Goal: Transaction & Acquisition: Book appointment/travel/reservation

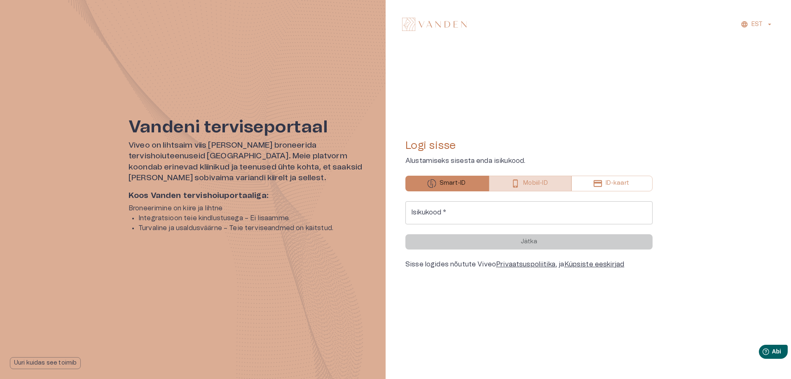
click at [523, 183] on font "Mobiil-ID" at bounding box center [535, 183] width 24 height 6
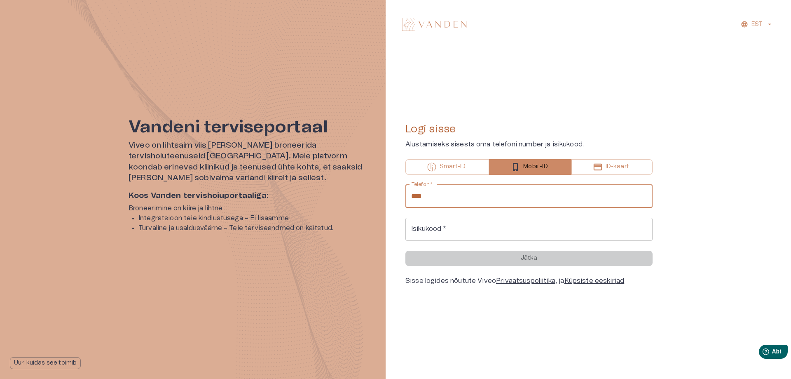
click at [441, 196] on input "****" at bounding box center [528, 196] width 247 height 23
type input "**********"
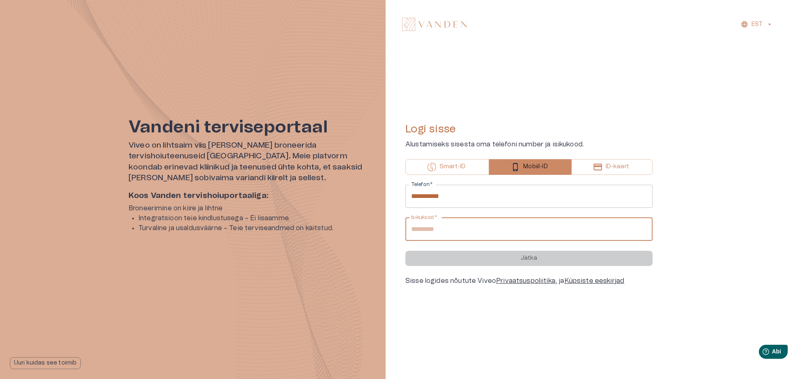
click at [469, 228] on input "Isikukood   *" at bounding box center [528, 228] width 247 height 23
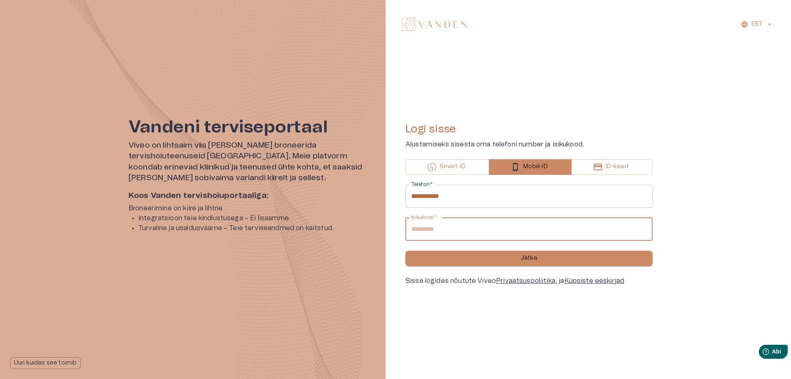
type input "**********"
click at [475, 256] on button "Jätka" at bounding box center [528, 257] width 247 height 15
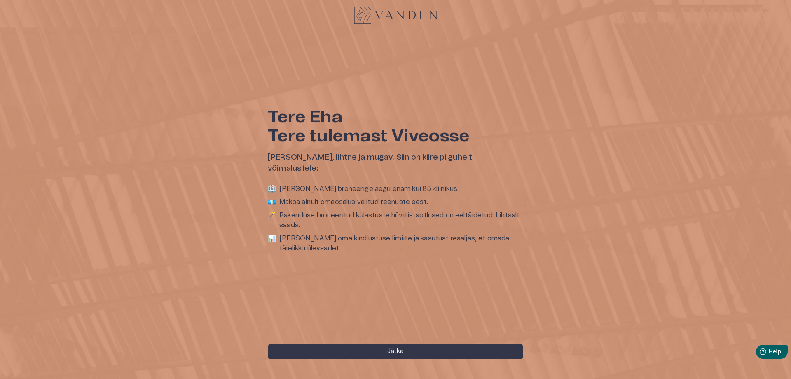
click at [301, 235] on font "Vaata oma kindlustuse limiite ja kasutust reaaljas, et omada täielikku ülevaade…" at bounding box center [394, 243] width 230 height 16
click at [271, 235] on font "📊" at bounding box center [272, 238] width 8 height 7
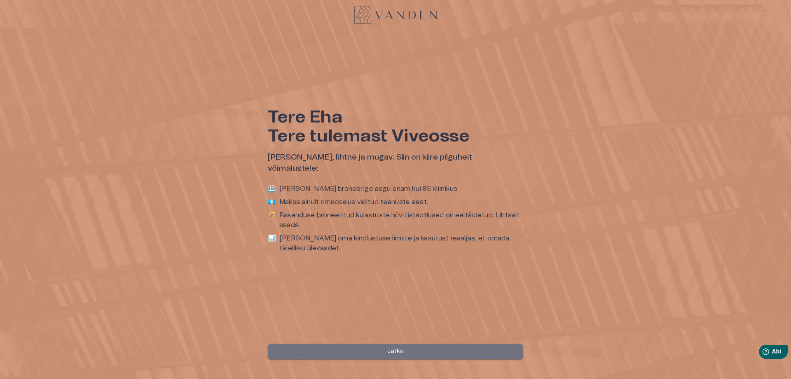
click at [358, 349] on button "Jätka" at bounding box center [395, 351] width 255 height 15
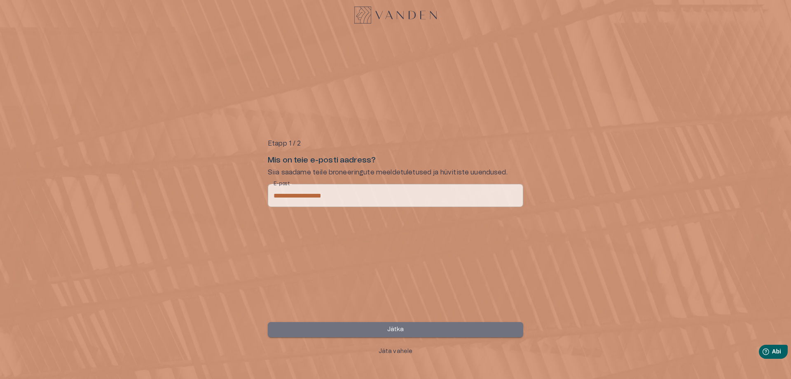
click at [363, 334] on button "Jätka" at bounding box center [395, 329] width 255 height 15
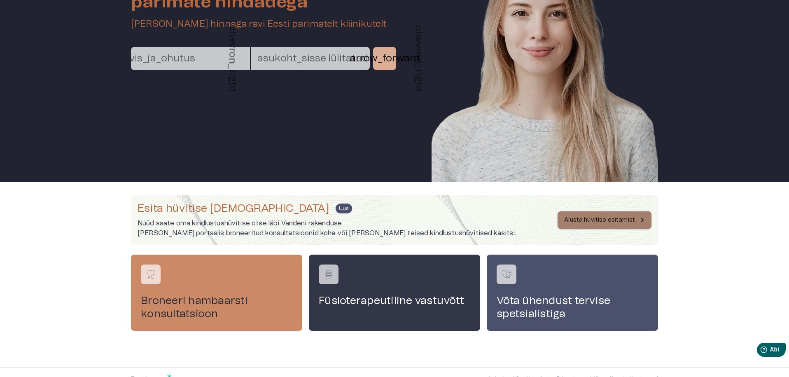
click at [629, 218] on font "Alusta hüvitise esitamist" at bounding box center [599, 220] width 71 height 6
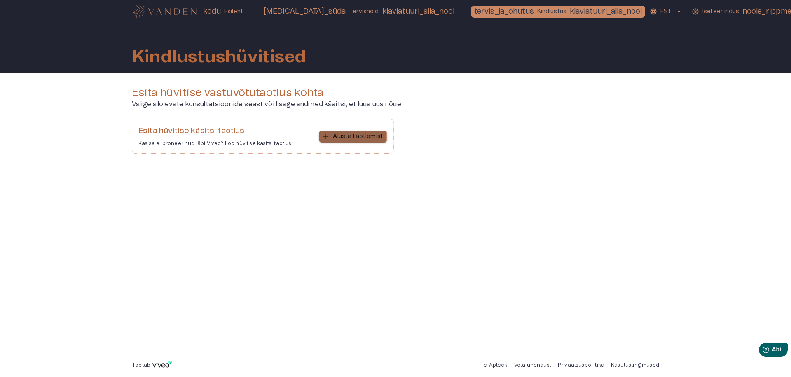
click at [354, 136] on font "Alusta taotlemist" at bounding box center [358, 136] width 50 height 6
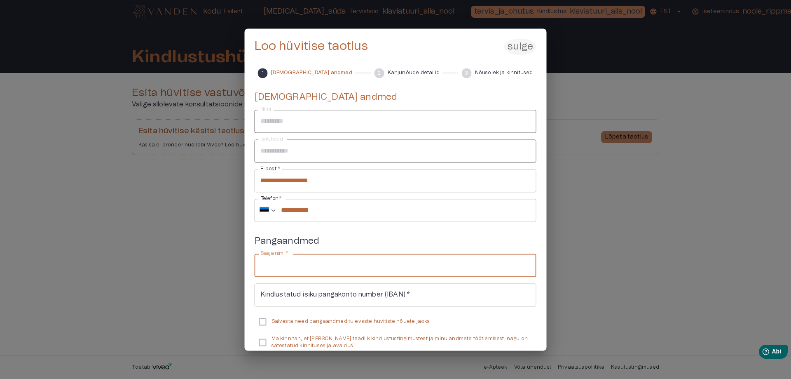
click at [321, 263] on input "Saaja nimi   *" at bounding box center [396, 264] width 282 height 23
type input "*********"
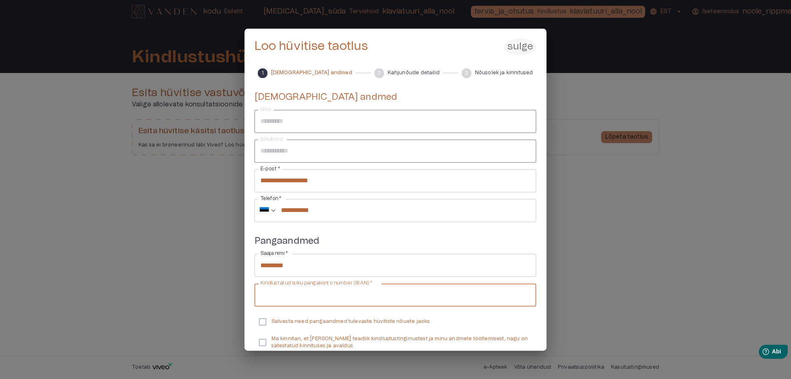
click at [265, 294] on input "Kindlustatud isiku pangakonto number (IBAN)   *" at bounding box center [396, 294] width 282 height 23
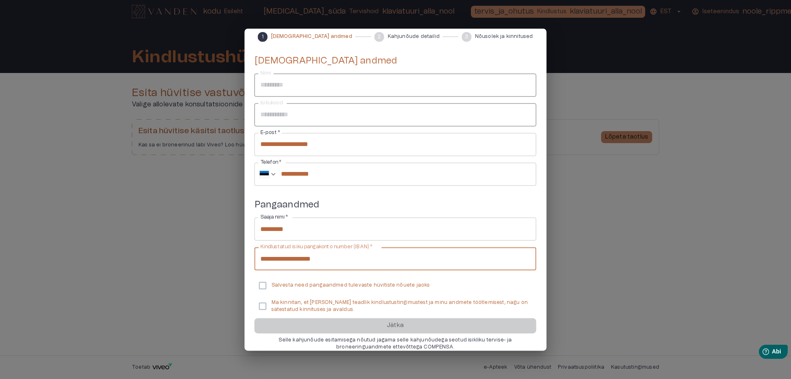
scroll to position [46, 0]
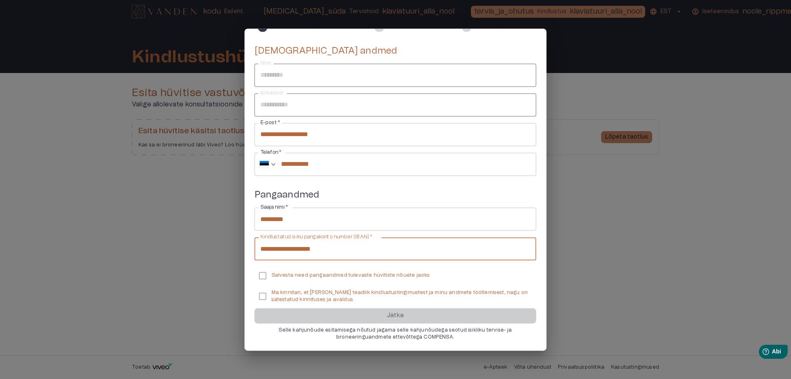
type input "**********"
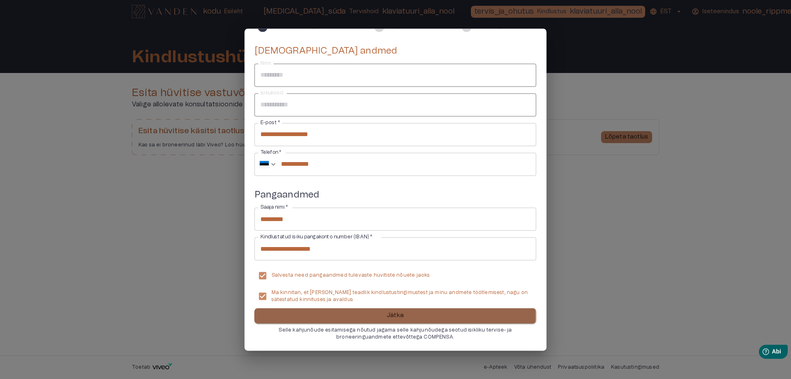
click at [340, 314] on button "Jätka" at bounding box center [396, 315] width 282 height 15
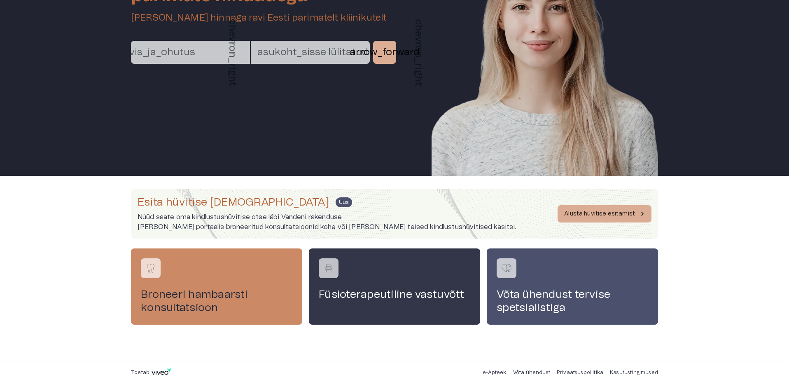
scroll to position [96, 0]
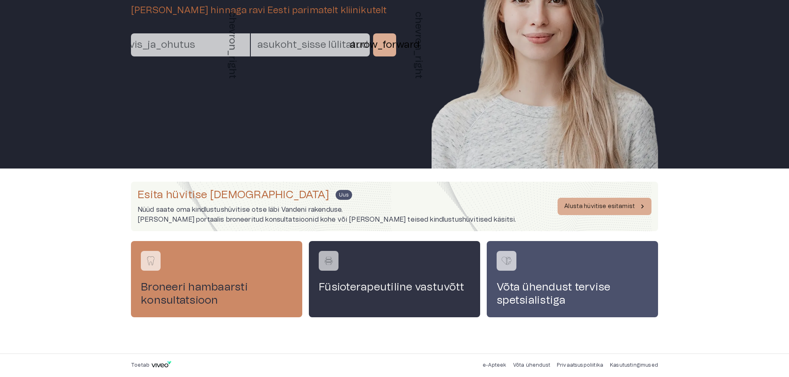
click at [368, 262] on div "Füsioterapeutiline vastuvõtt" at bounding box center [394, 279] width 171 height 76
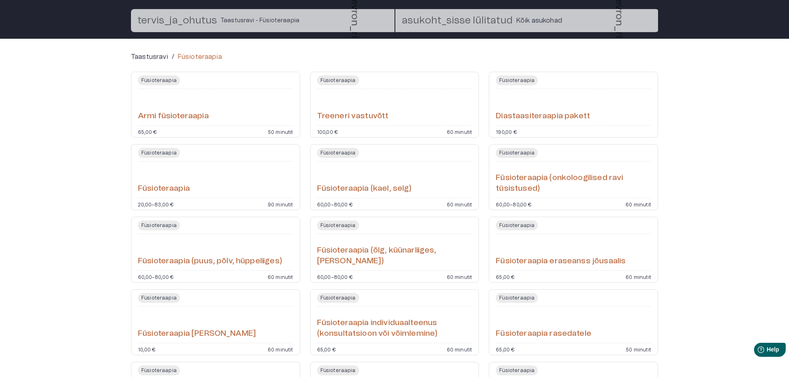
scroll to position [82, 0]
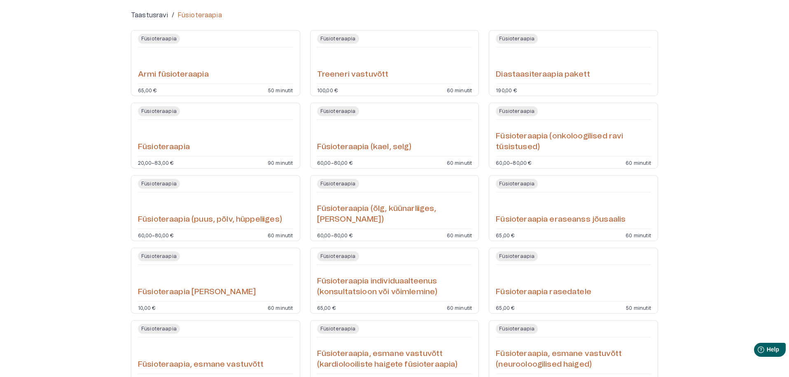
click at [534, 131] on h6 "Füsioteraapia (onkoloogilised ravi tüsistused)" at bounding box center [573, 142] width 155 height 22
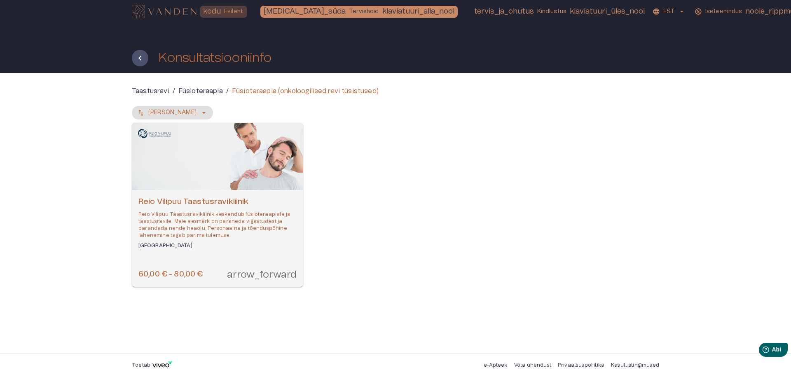
click at [229, 10] on font "Esileht" at bounding box center [233, 12] width 19 height 6
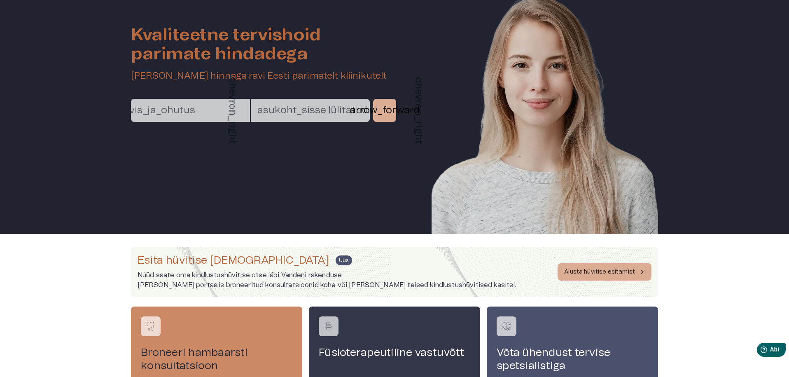
scroll to position [96, 0]
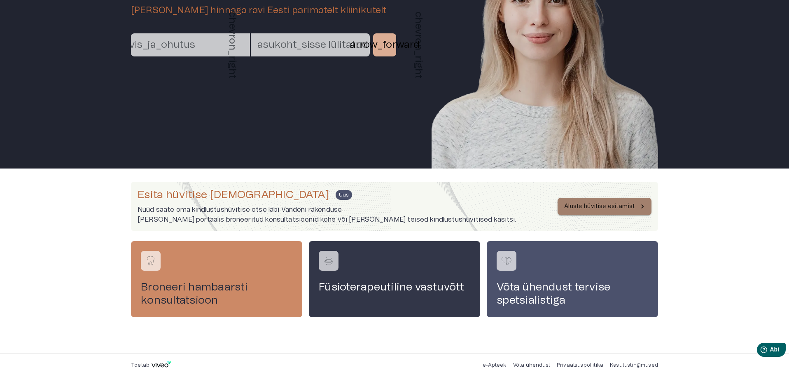
click at [641, 204] on icon "button" at bounding box center [642, 206] width 8 height 8
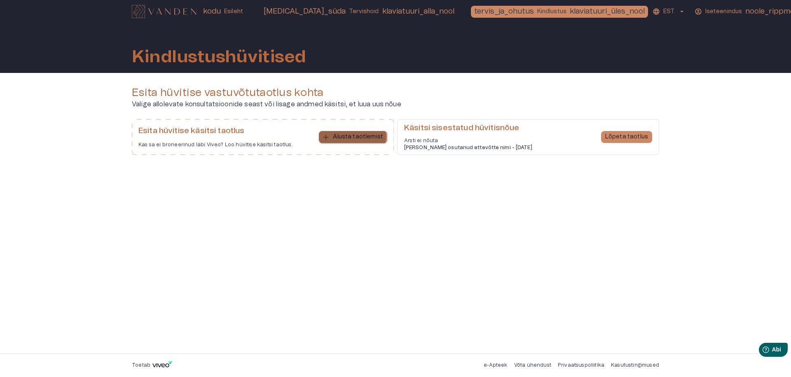
click at [347, 136] on font "Alusta taotlemist" at bounding box center [358, 137] width 50 height 6
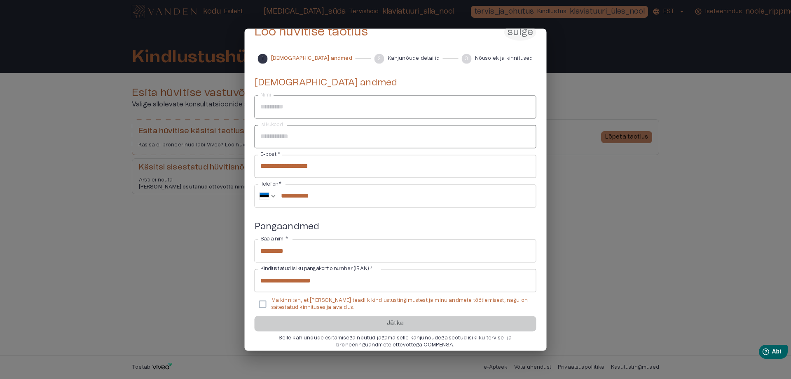
scroll to position [22, 0]
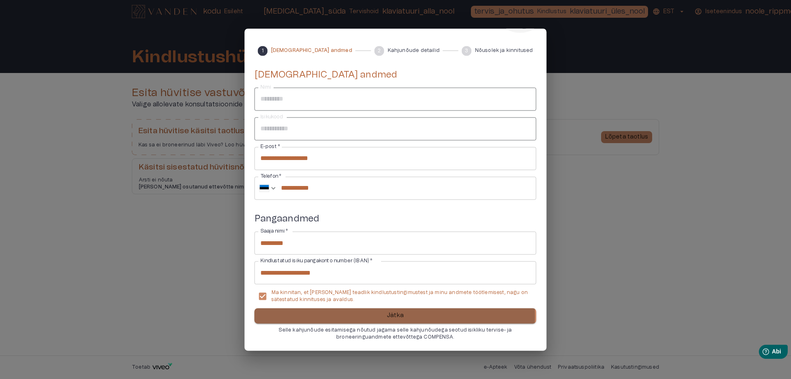
click at [325, 316] on button "Jätka" at bounding box center [396, 315] width 282 height 15
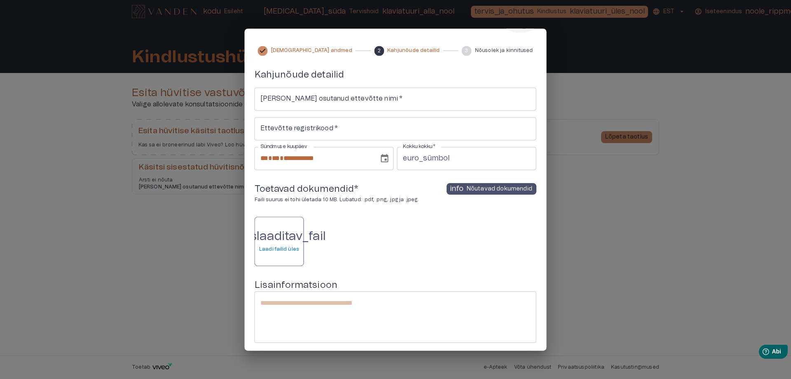
click at [275, 248] on font "Laadi failid üles" at bounding box center [279, 248] width 40 height 5
click at [271, 256] on div "üleslaaditav_fail Laadi failid üles" at bounding box center [279, 241] width 49 height 49
click at [376, 237] on font "kirjeldus" at bounding box center [384, 236] width 49 height 12
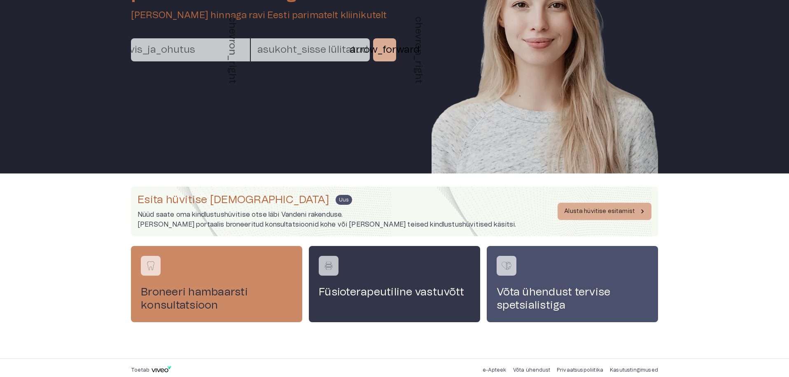
scroll to position [96, 0]
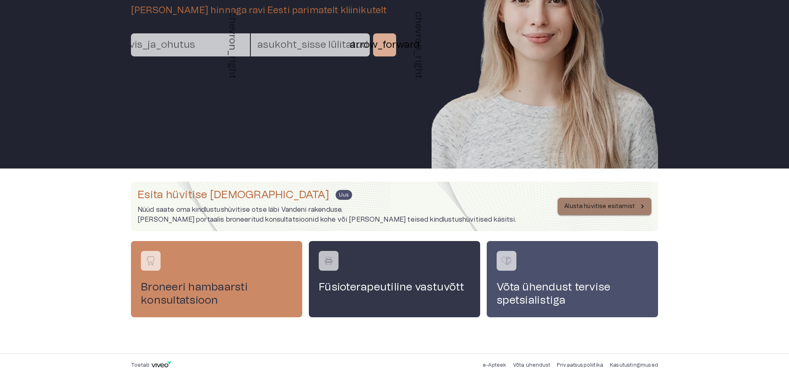
click at [640, 203] on icon "button" at bounding box center [642, 206] width 8 height 8
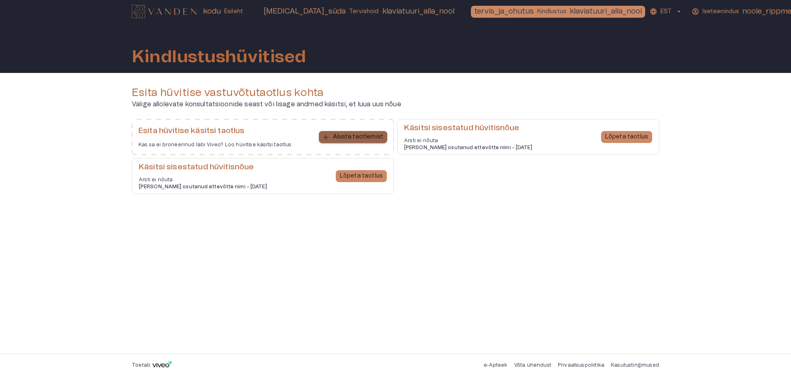
click at [365, 137] on font "Alusta taotlemist" at bounding box center [358, 137] width 50 height 6
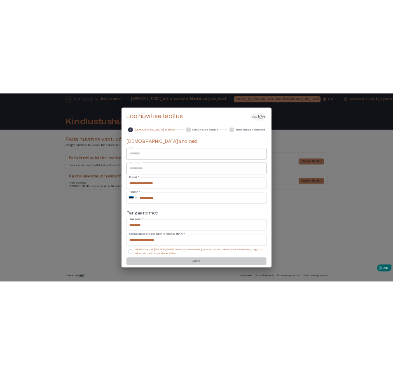
scroll to position [22, 0]
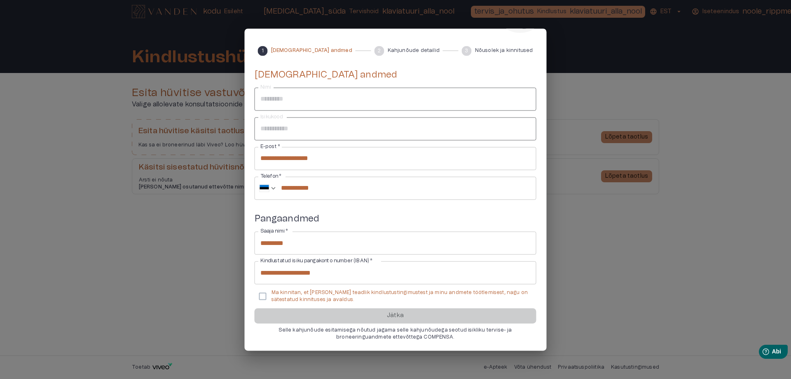
click at [366, 311] on div "**********" at bounding box center [396, 205] width 282 height 272
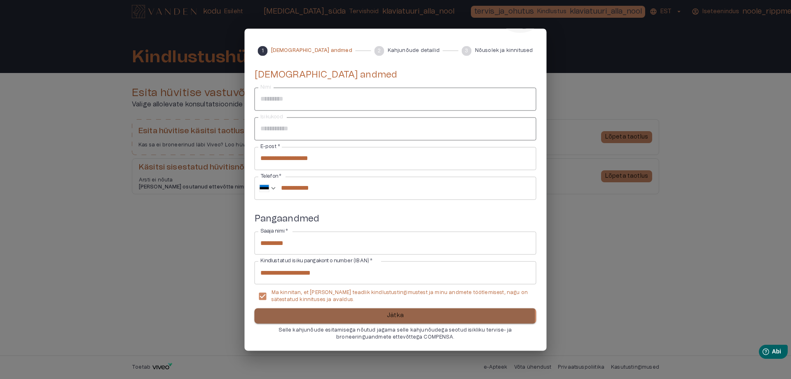
click at [309, 315] on button "Jätka" at bounding box center [396, 315] width 282 height 15
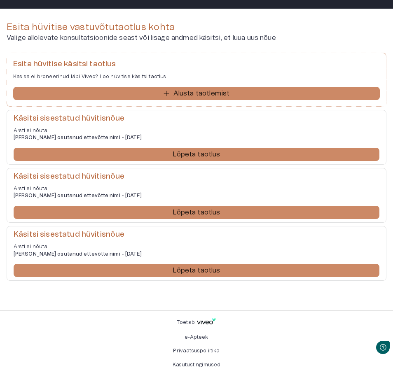
scroll to position [0, 0]
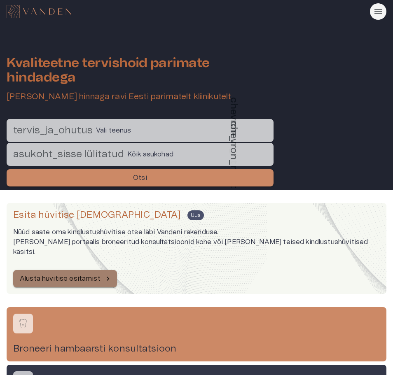
click at [107, 277] on icon "button" at bounding box center [108, 279] width 2 height 4
click at [97, 276] on font "Alusta hüvitise esitamist" at bounding box center [60, 279] width 81 height 7
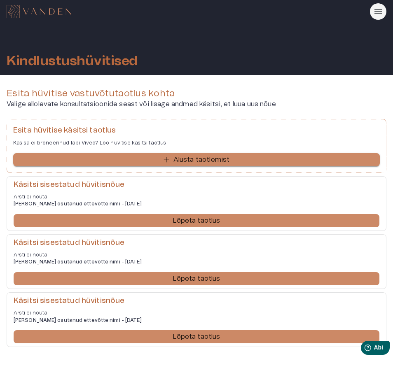
click at [112, 158] on button "Alusta taotlemist" at bounding box center [196, 159] width 367 height 13
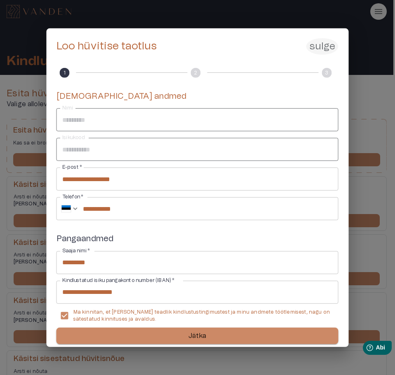
click at [188, 339] on font "Jätka" at bounding box center [197, 336] width 18 height 7
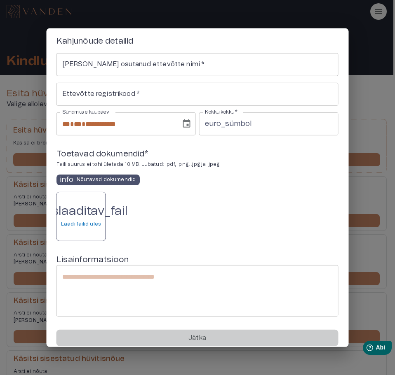
scroll to position [41, 0]
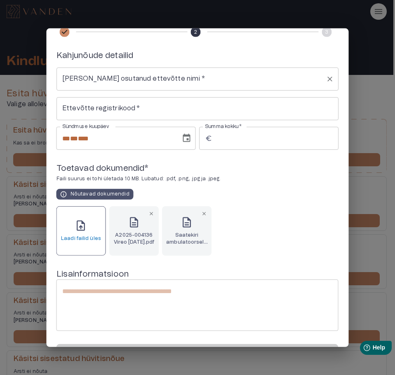
click at [187, 78] on input "[PERSON_NAME] osutanud ettevõtte nimi   *" at bounding box center [191, 79] width 262 height 16
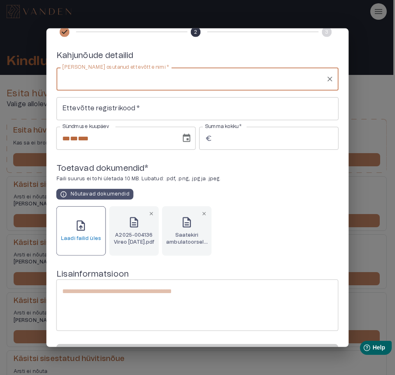
drag, startPoint x: 87, startPoint y: 77, endPoint x: 82, endPoint y: 94, distance: 18.4
drag, startPoint x: 82, startPoint y: 94, endPoint x: 77, endPoint y: 95, distance: 5.4
drag, startPoint x: 77, startPoint y: 95, endPoint x: 62, endPoint y: 77, distance: 23.1
paste input "**********"
type input "**********"
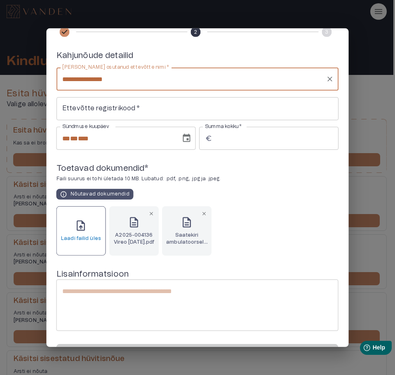
click at [145, 104] on input "Ettevõtte registrikood   *" at bounding box center [197, 108] width 282 height 23
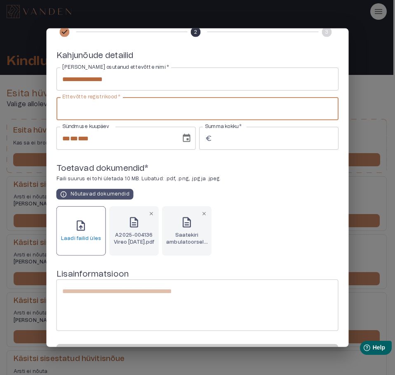
paste input "********"
type input "********"
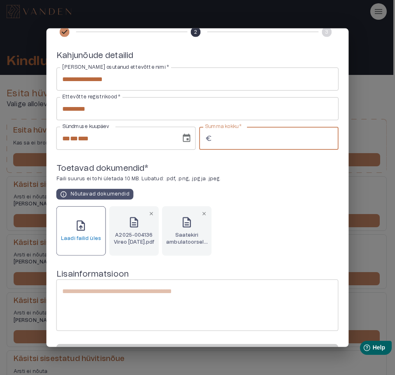
click at [229, 141] on input "Summa kokku   *" at bounding box center [276, 138] width 123 height 23
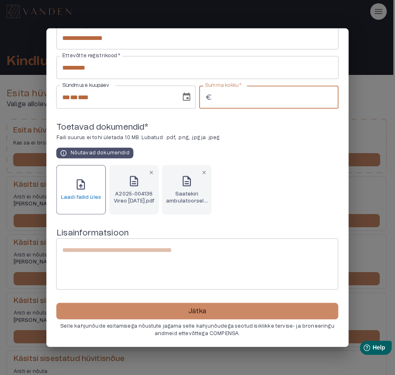
type input "*"
click at [328, 95] on input "*" at bounding box center [276, 97] width 123 height 23
type input "**"
click at [255, 154] on div "Toetavad dokumendid * Faili suurus ei tohi ületada 10 MB. Lubatud: .pdf, .png, …" at bounding box center [197, 140] width 282 height 37
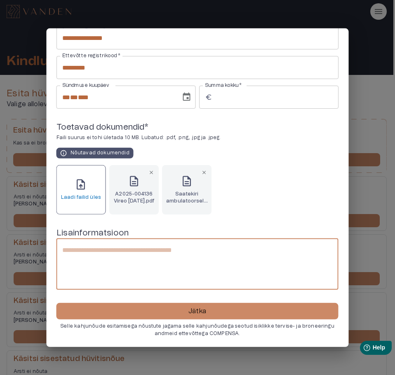
click at [124, 255] on textarea at bounding box center [197, 265] width 270 height 38
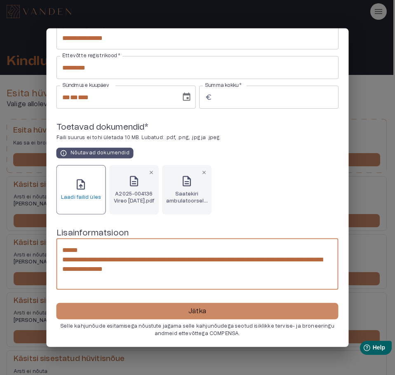
click at [150, 271] on textarea "**********" at bounding box center [196, 265] width 269 height 38
click at [209, 270] on textarea "**********" at bounding box center [196, 265] width 269 height 38
click at [192, 259] on textarea "**********" at bounding box center [196, 265] width 269 height 38
click at [196, 260] on textarea "**********" at bounding box center [196, 265] width 269 height 38
click at [209, 271] on textarea "**********" at bounding box center [196, 265] width 269 height 38
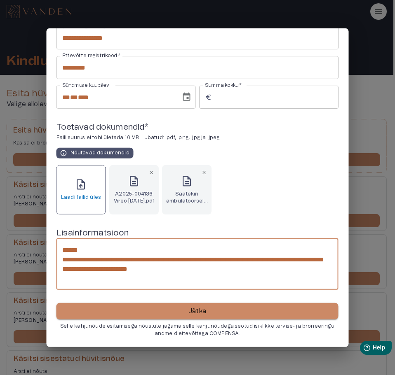
type textarea "**********"
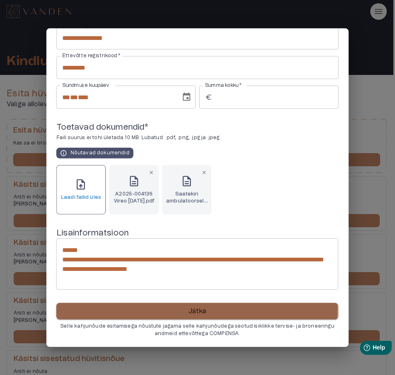
click at [189, 309] on p "Jätka" at bounding box center [197, 311] width 18 height 10
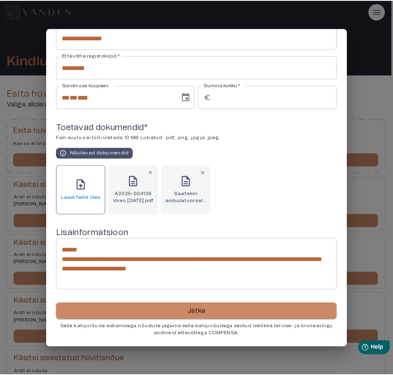
scroll to position [0, 0]
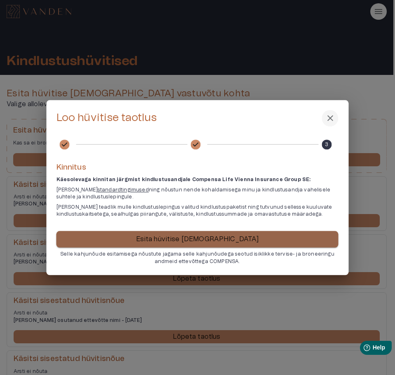
click at [182, 239] on p "Esita hüvitise [DEMOGRAPHIC_DATA]" at bounding box center [197, 240] width 123 height 10
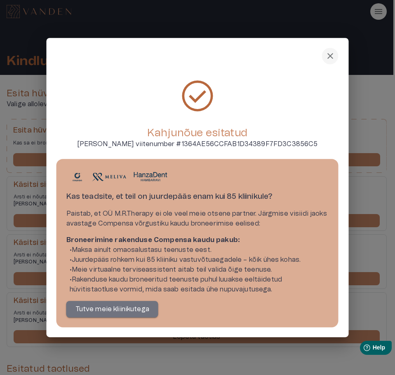
click at [102, 310] on p "Tutve meie kliinikutega" at bounding box center [112, 309] width 74 height 10
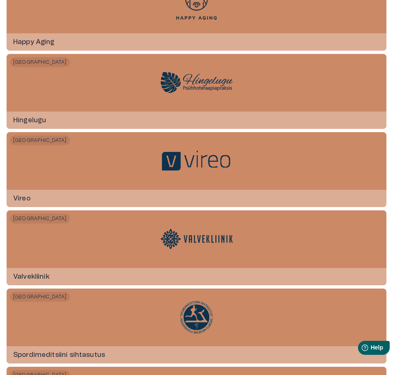
scroll to position [1646, 0]
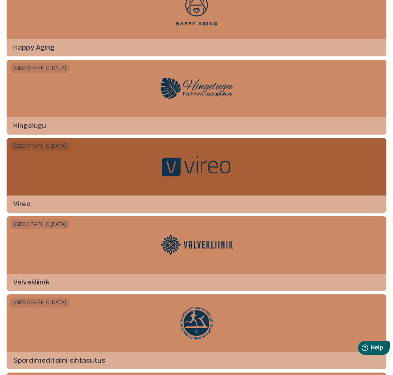
click at [189, 165] on img at bounding box center [197, 166] width 72 height 23
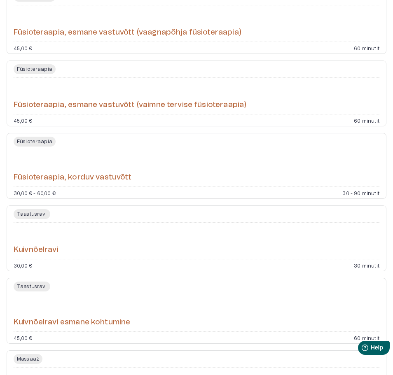
scroll to position [987, 0]
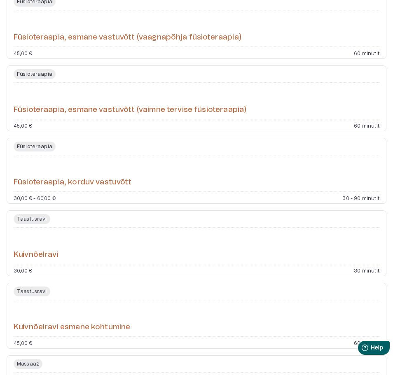
click at [38, 260] on h6 "Kuivnõelravi" at bounding box center [36, 255] width 45 height 10
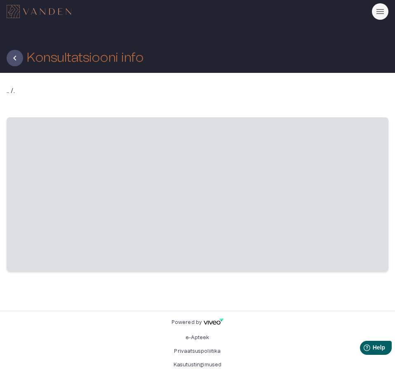
click at [38, 262] on span "‌" at bounding box center [197, 194] width 381 height 154
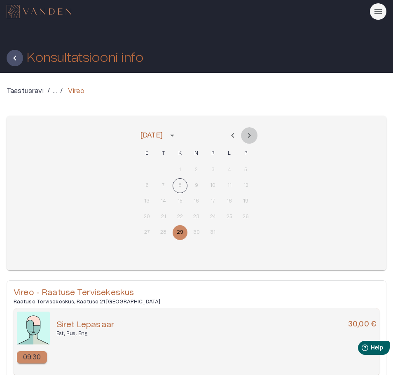
click at [248, 135] on icon "Next month" at bounding box center [249, 136] width 10 height 10
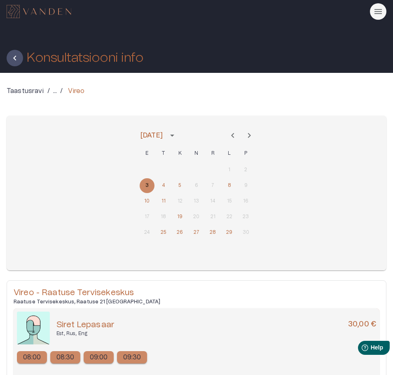
scroll to position [41, 0]
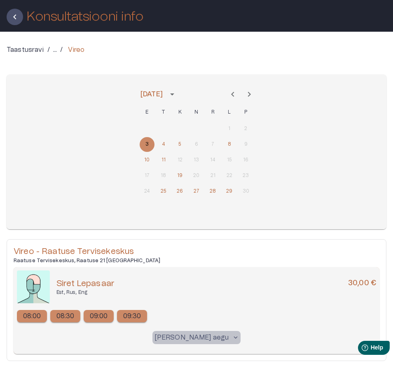
click at [232, 336] on span "keyboard_arrow_down" at bounding box center [235, 337] width 7 height 7
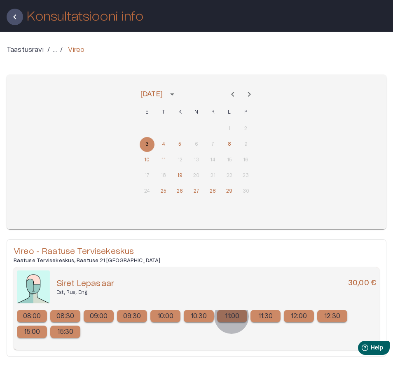
click at [231, 316] on p "11:00" at bounding box center [232, 316] width 15 height 10
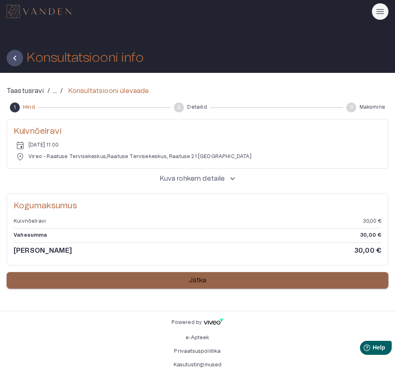
click at [175, 281] on button "Jätka" at bounding box center [197, 280] width 381 height 16
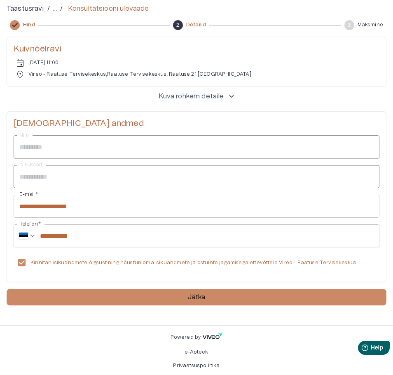
scroll to position [97, 0]
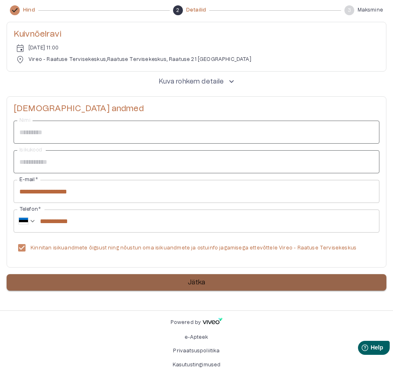
click at [115, 283] on button "Jätka" at bounding box center [197, 282] width 380 height 16
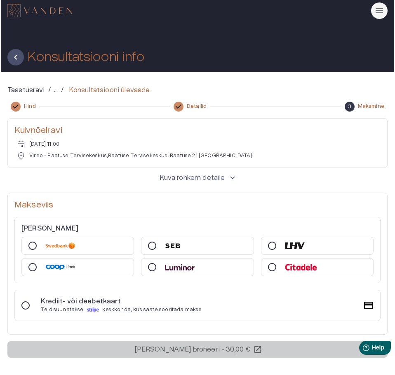
scroll to position [0, 0]
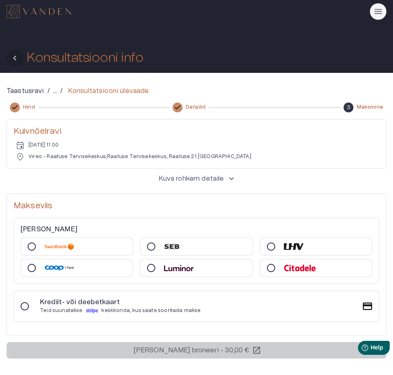
click at [14, 56] on icon "Tagasi" at bounding box center [15, 58] width 10 height 10
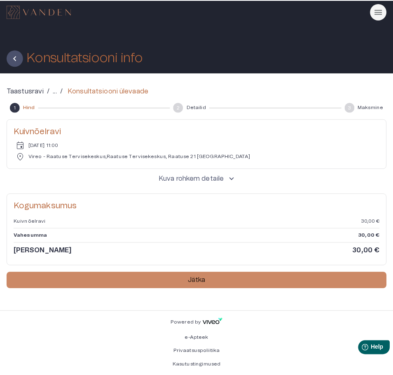
scroll to position [41, 0]
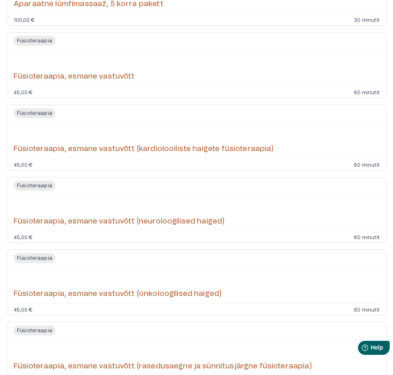
scroll to position [453, 0]
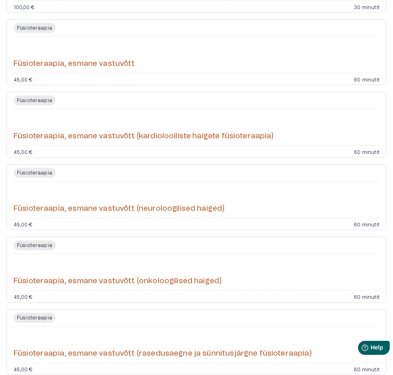
click at [54, 287] on h6 "Füsioteraapia, esmane vastuvõtt (onkoloogilised haiged)" at bounding box center [118, 281] width 208 height 10
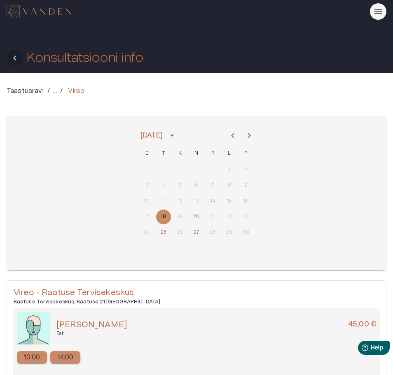
click at [14, 58] on icon "Tagasi" at bounding box center [14, 58] width 3 height 5
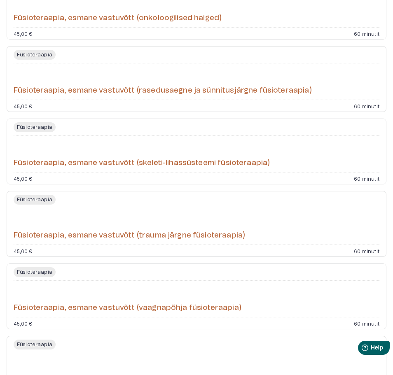
scroll to position [758, 0]
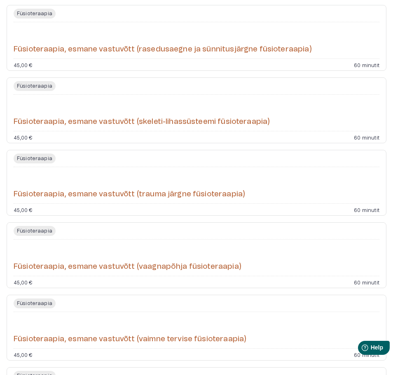
click at [102, 272] on h6 "Füsioteraapia, esmane vastuvõtt (vaagnapõhja füsioteraapia)" at bounding box center [128, 267] width 228 height 10
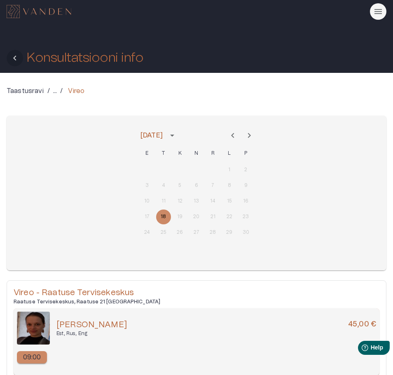
click at [14, 56] on icon "Tagasi" at bounding box center [15, 58] width 10 height 10
